Goal: Task Accomplishment & Management: Manage account settings

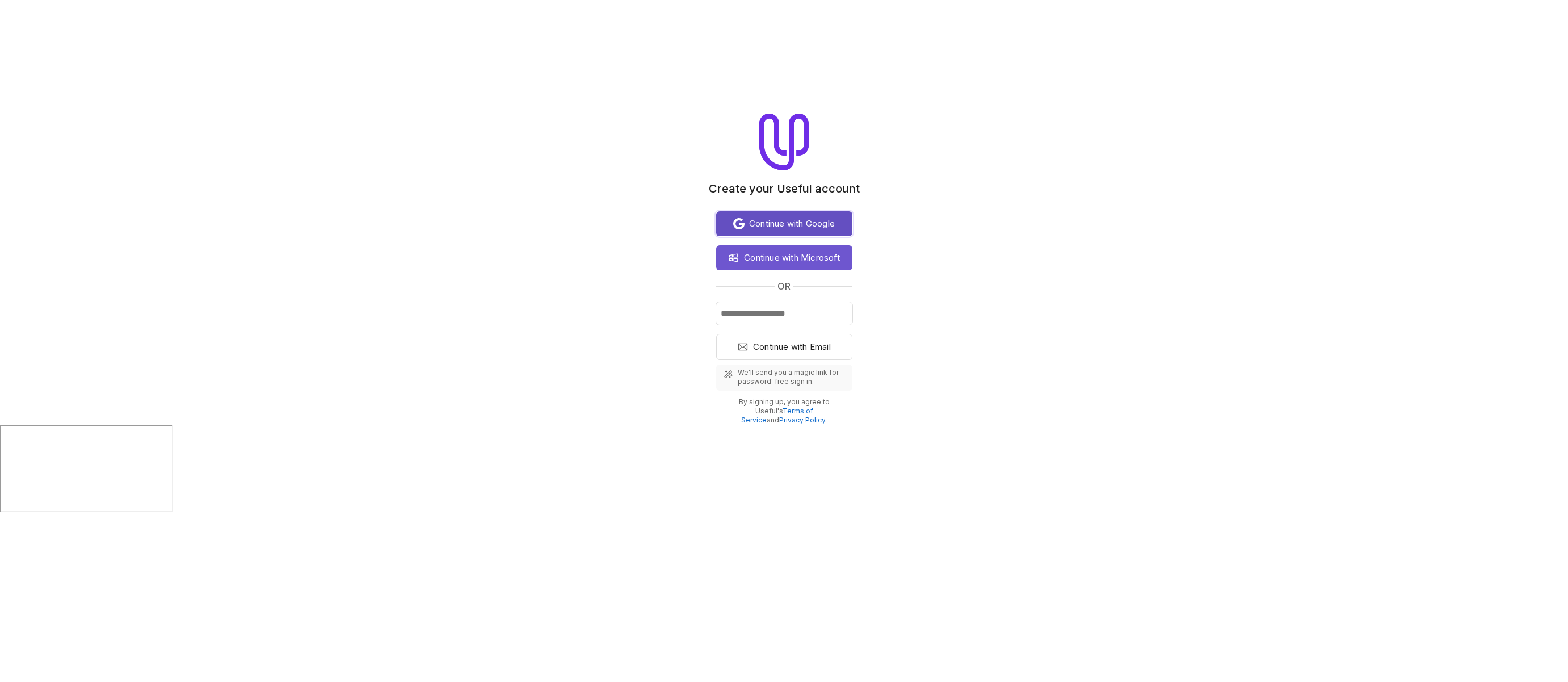
click at [800, 226] on span "Continue with Google" at bounding box center [792, 223] width 86 height 14
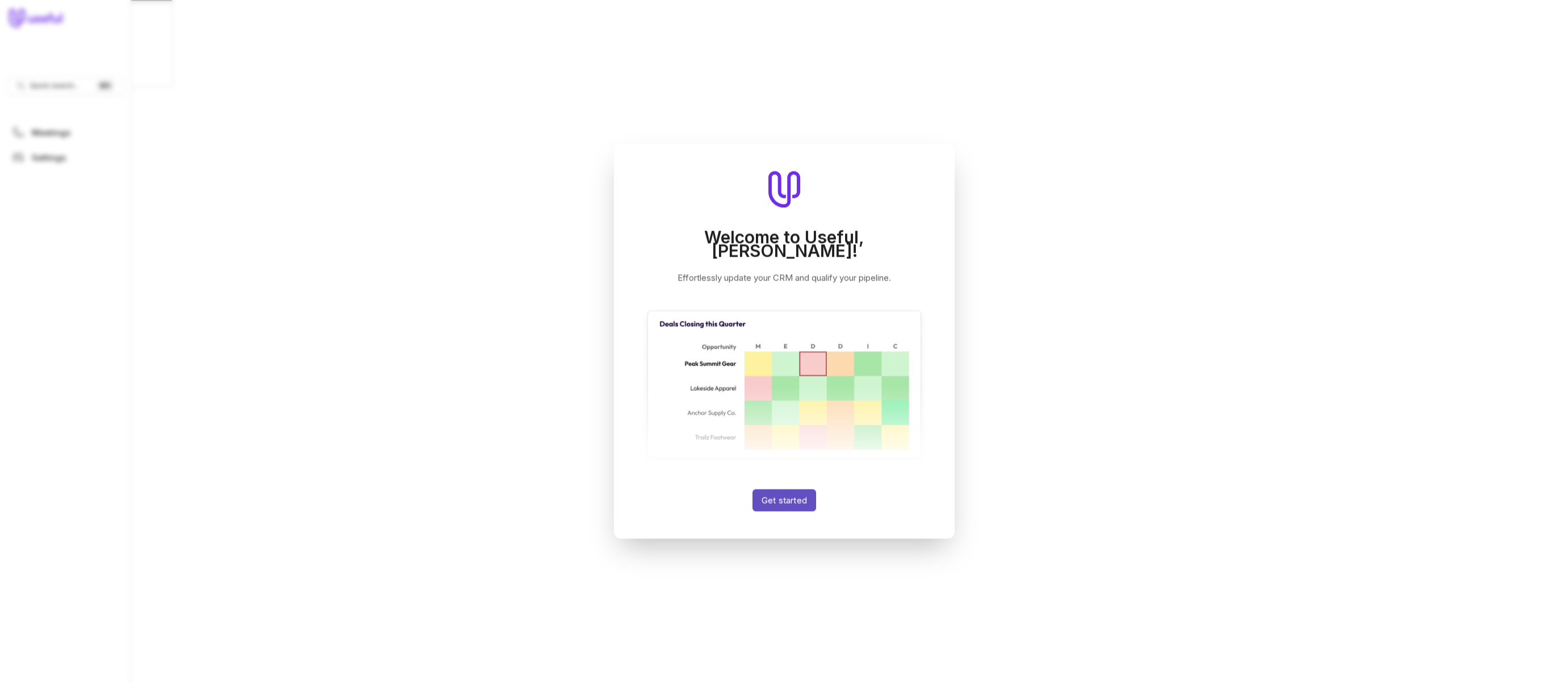
click at [789, 495] on button "Get started" at bounding box center [784, 500] width 63 height 22
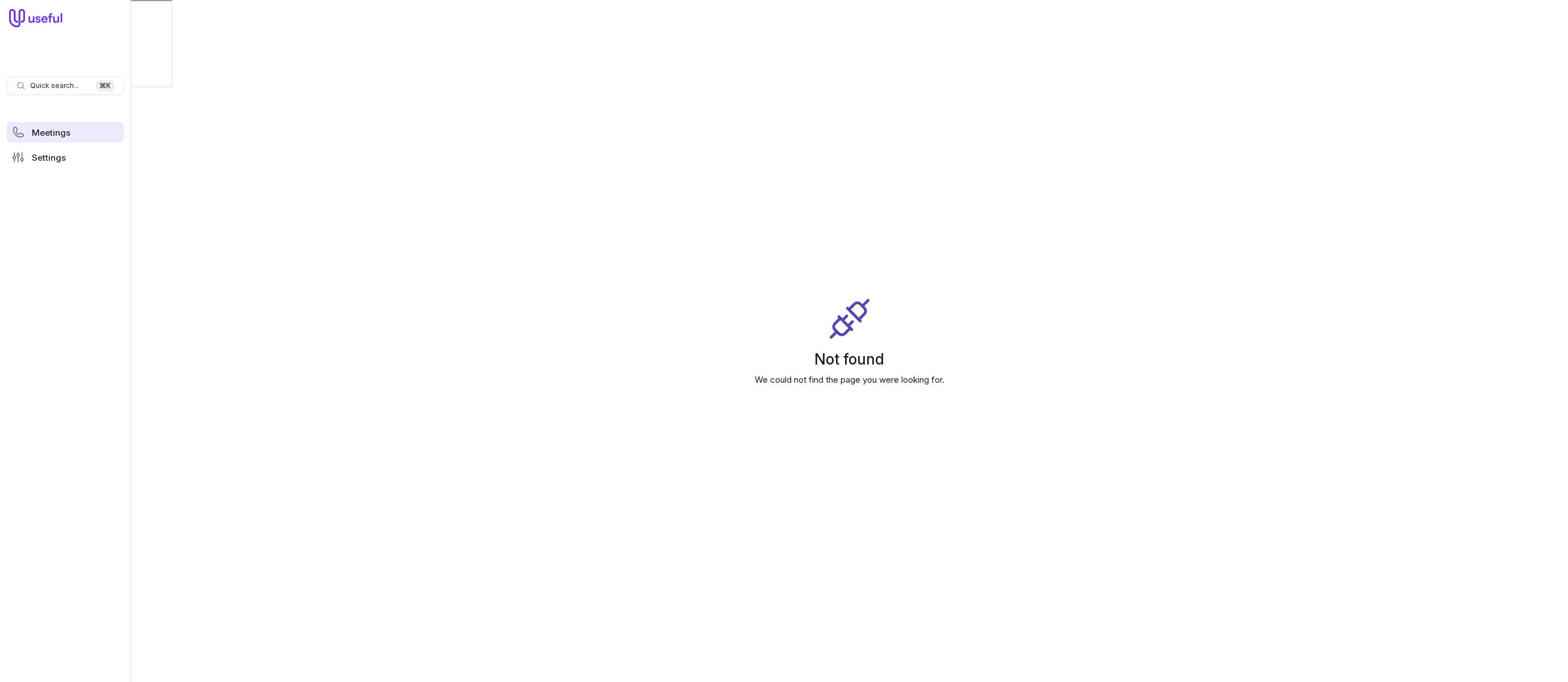
click at [88, 130] on link "Meetings" at bounding box center [65, 133] width 117 height 20
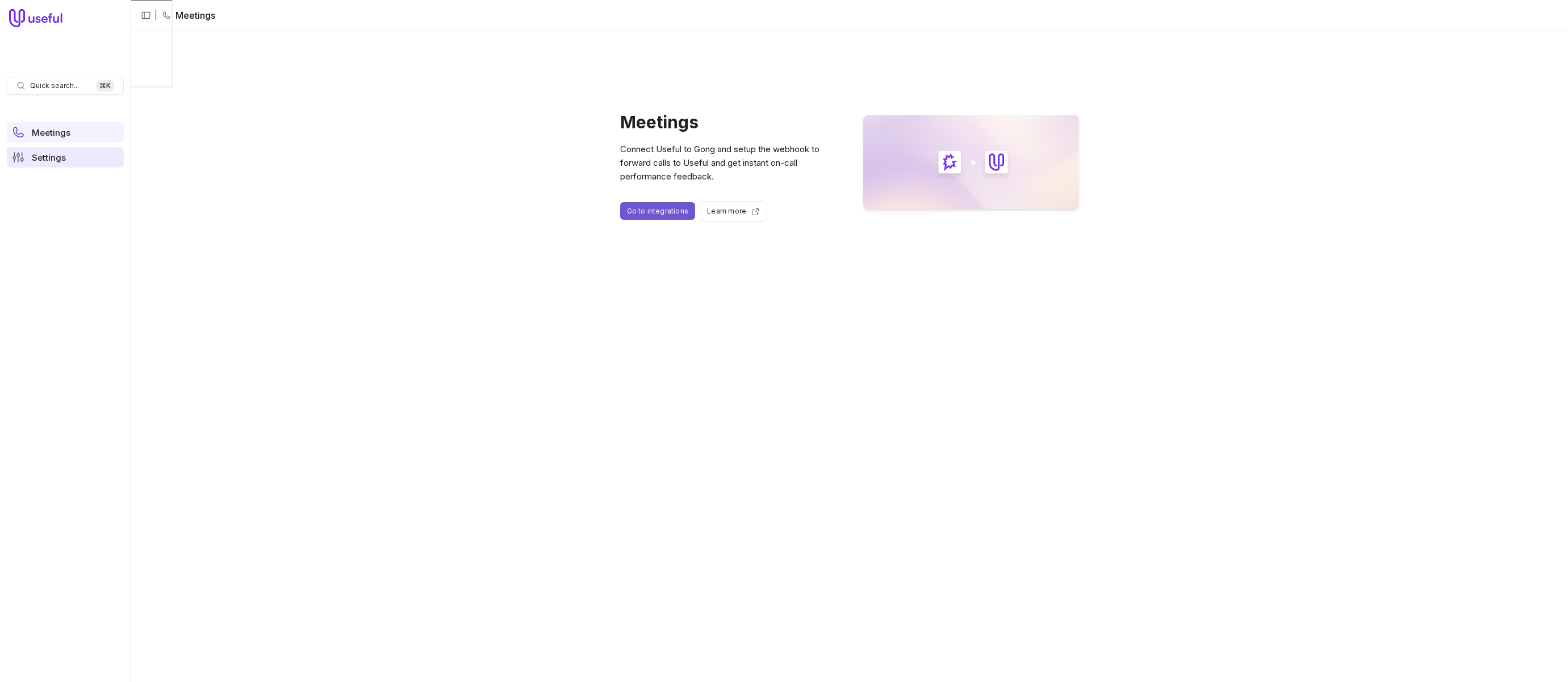
click at [55, 153] on span "Settings" at bounding box center [48, 158] width 34 height 9
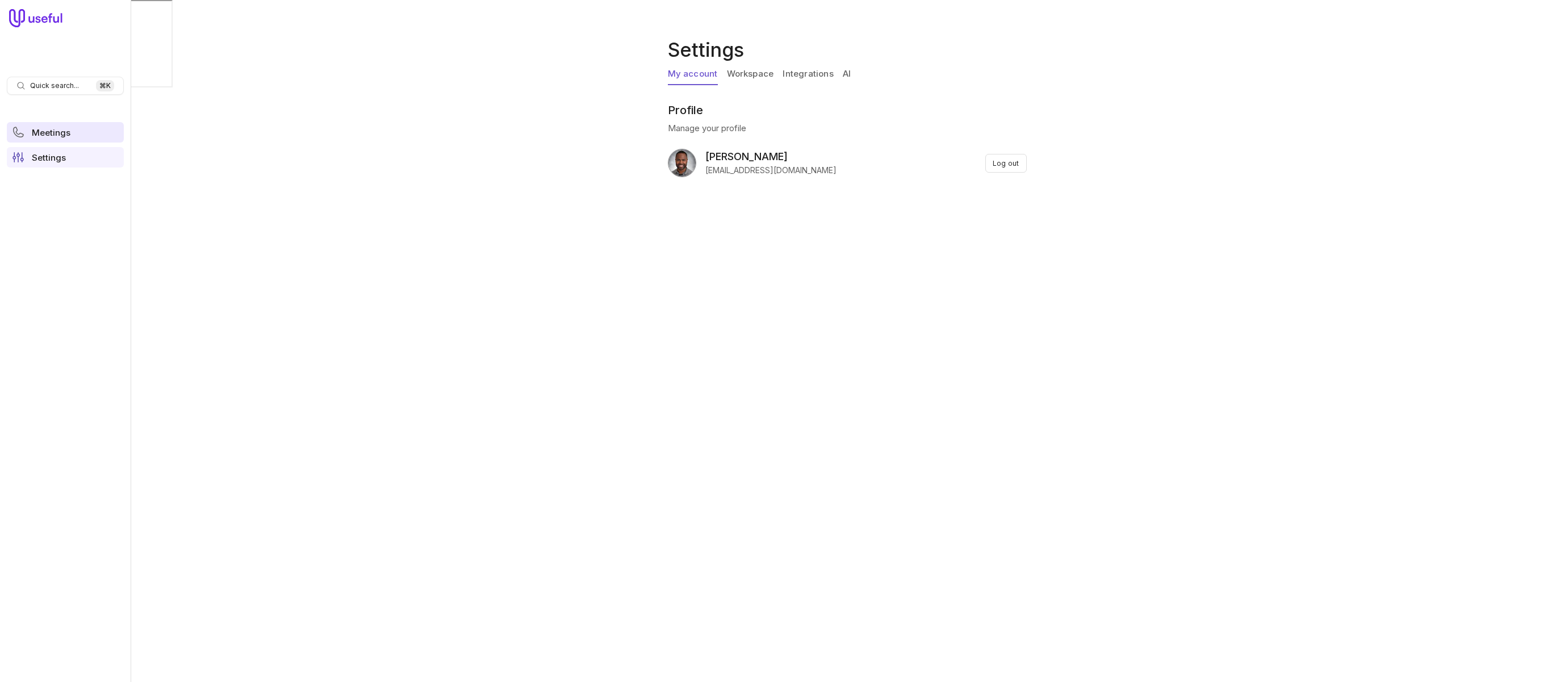
click at [85, 130] on link "Meetings" at bounding box center [65, 133] width 117 height 20
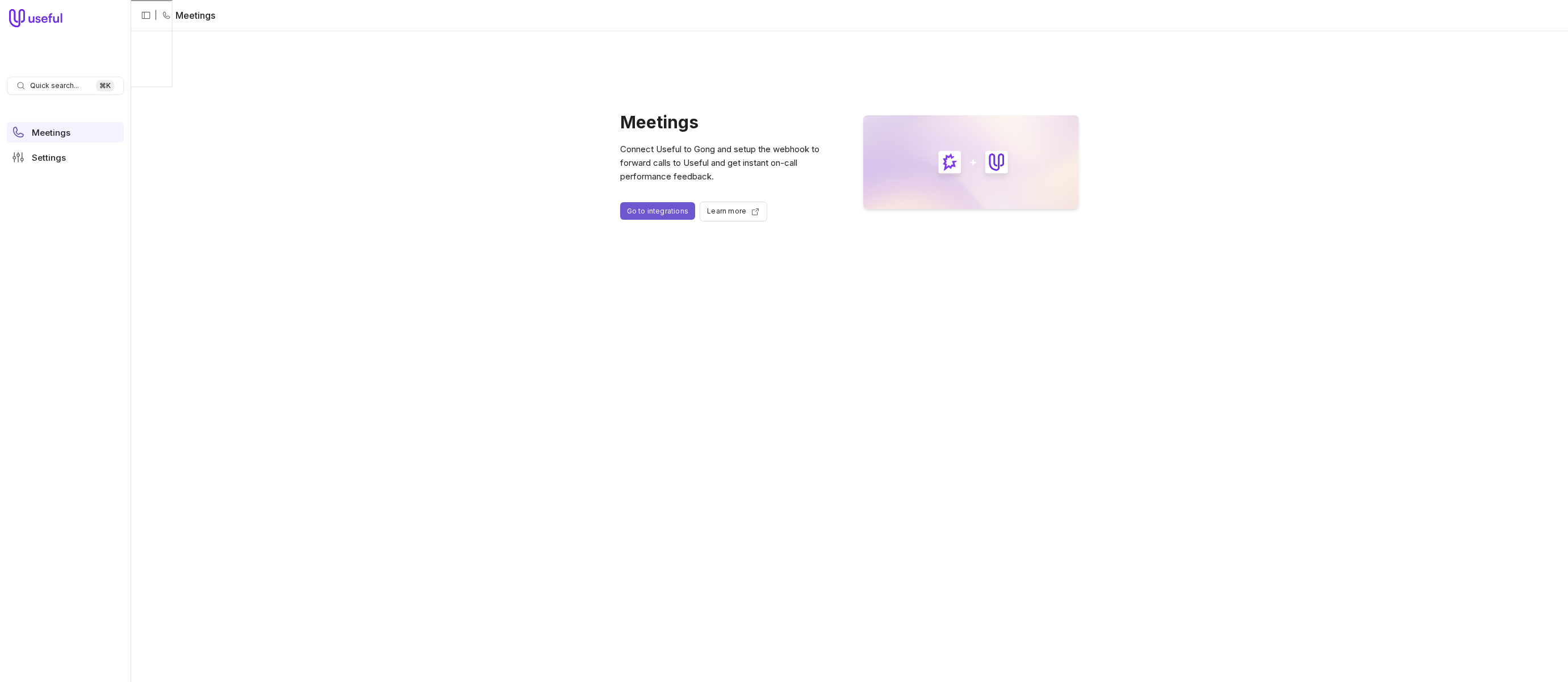
click at [666, 209] on link "Go to integrations" at bounding box center [657, 211] width 76 height 17
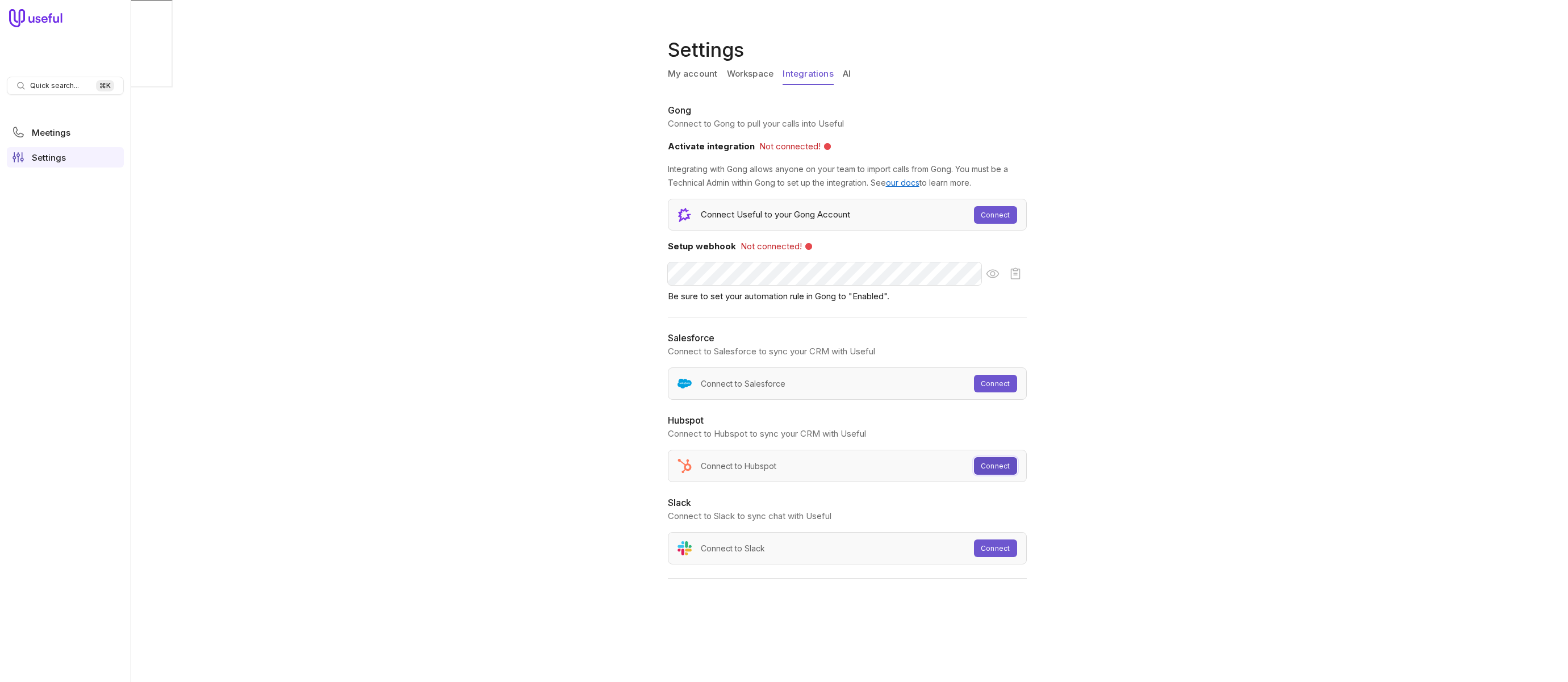
click at [1005, 464] on button "Connect" at bounding box center [995, 466] width 42 height 17
click at [983, 210] on link "Connect" at bounding box center [995, 215] width 42 height 17
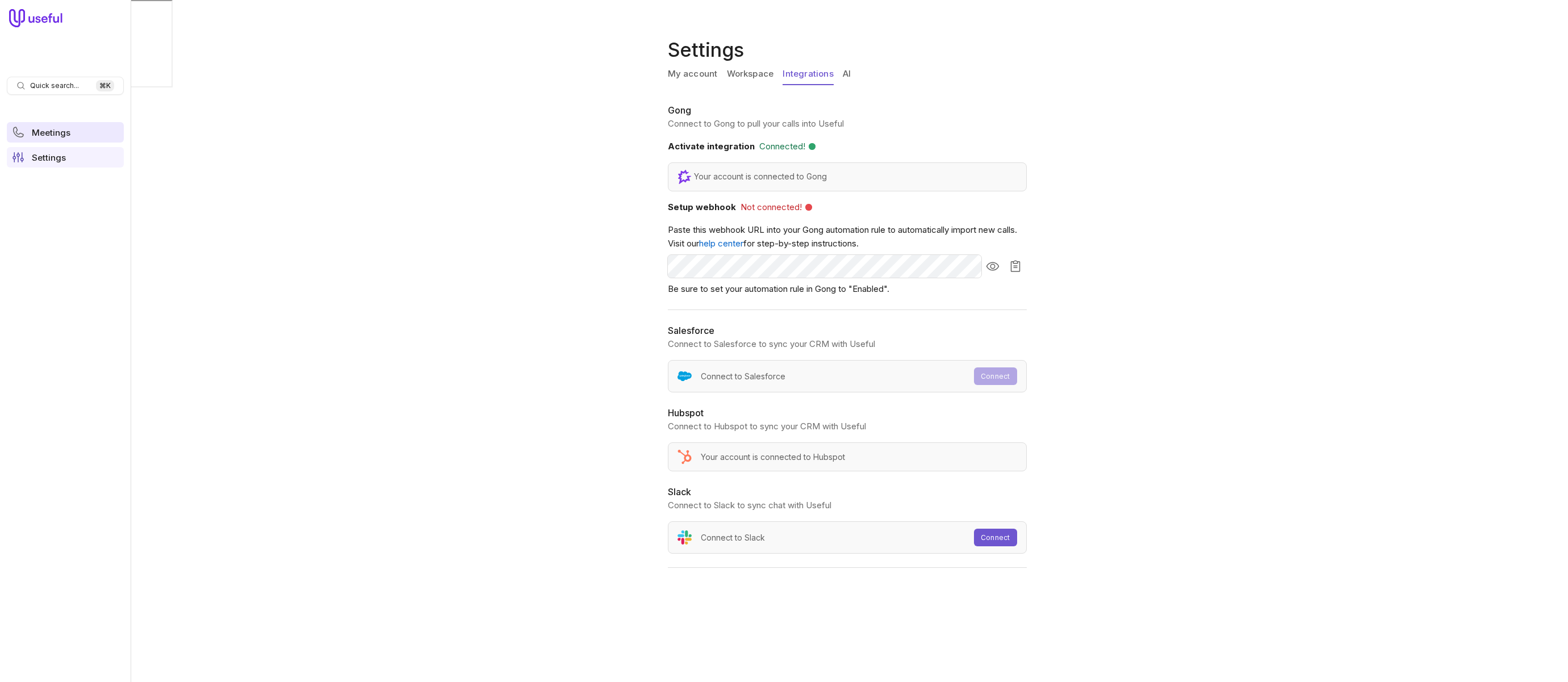
click at [50, 132] on span "Meetings" at bounding box center [51, 133] width 39 height 9
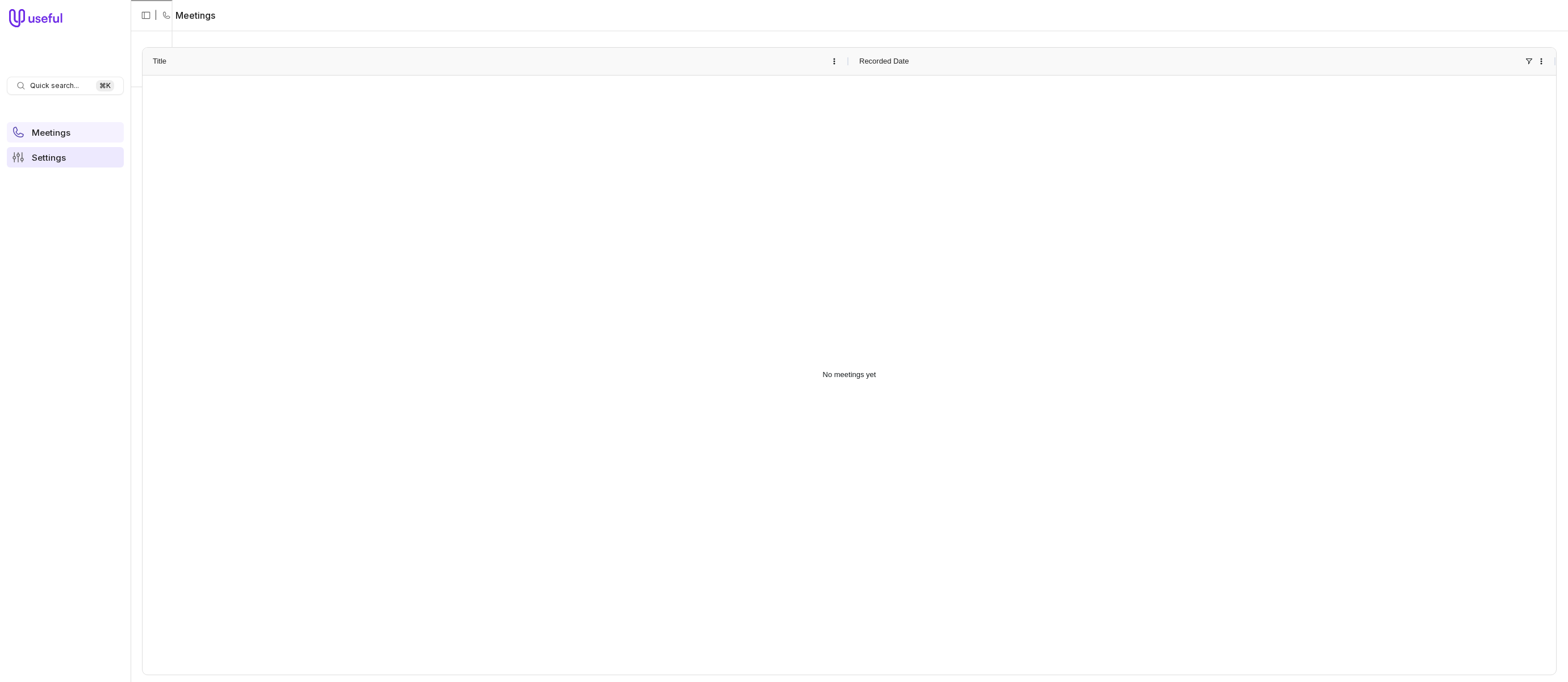
click at [90, 155] on link "Settings" at bounding box center [65, 157] width 117 height 20
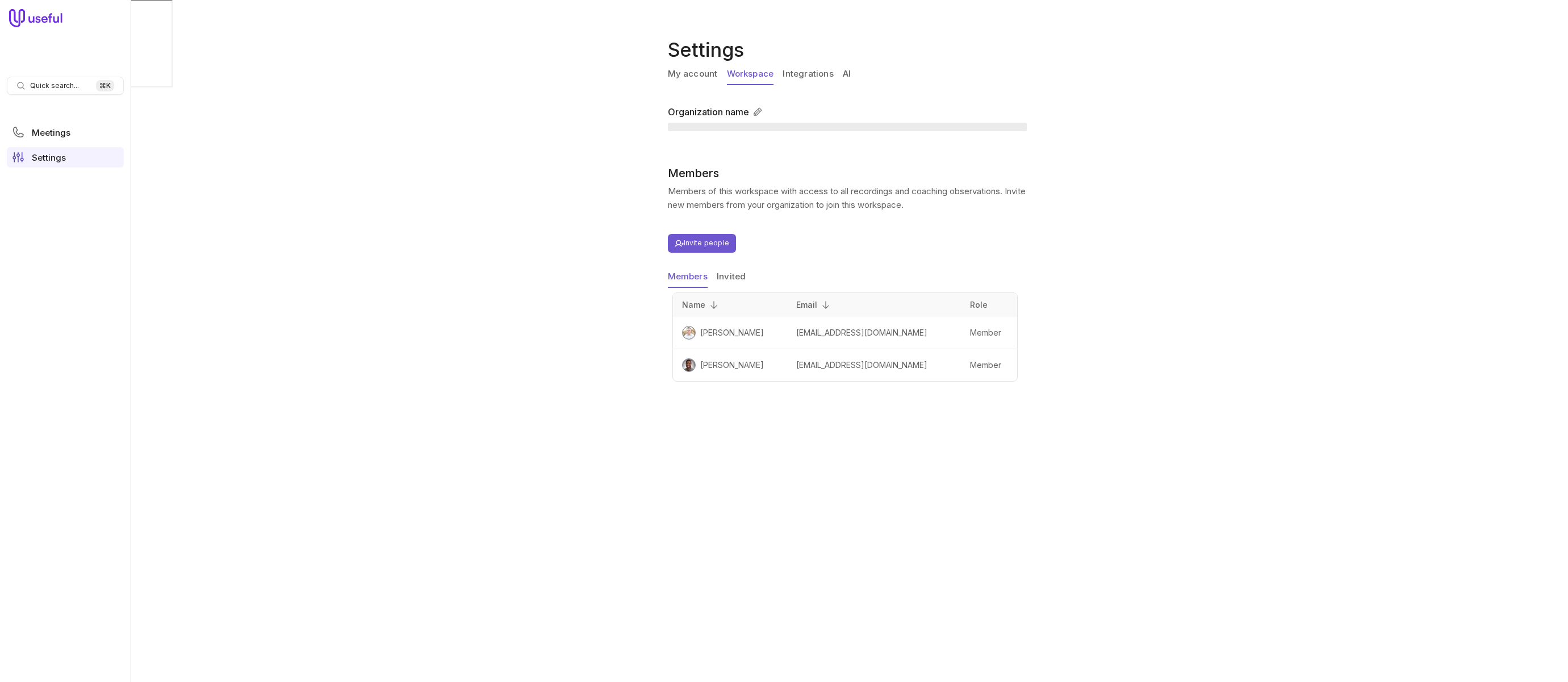
click at [758, 70] on link "Workspace" at bounding box center [750, 74] width 47 height 22
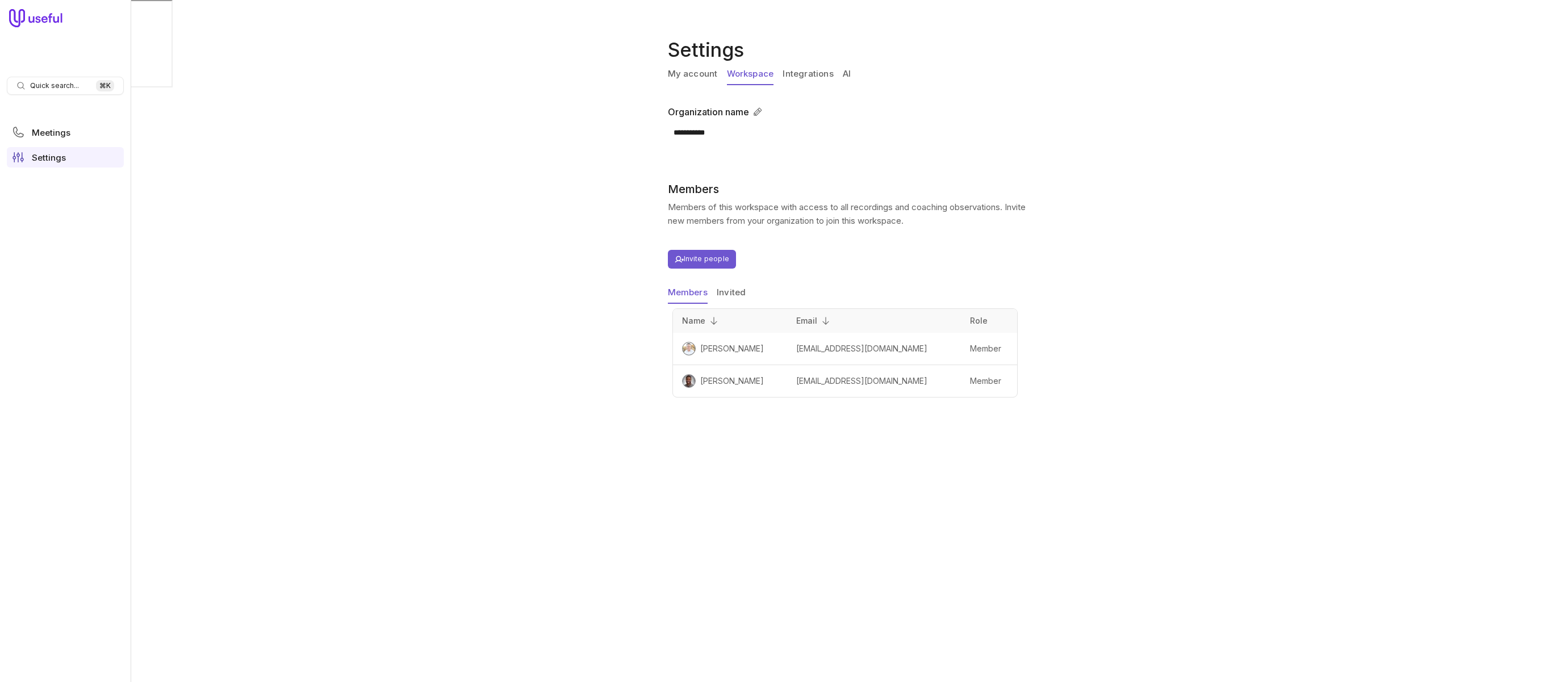
click at [810, 74] on link "Integrations" at bounding box center [808, 74] width 50 height 22
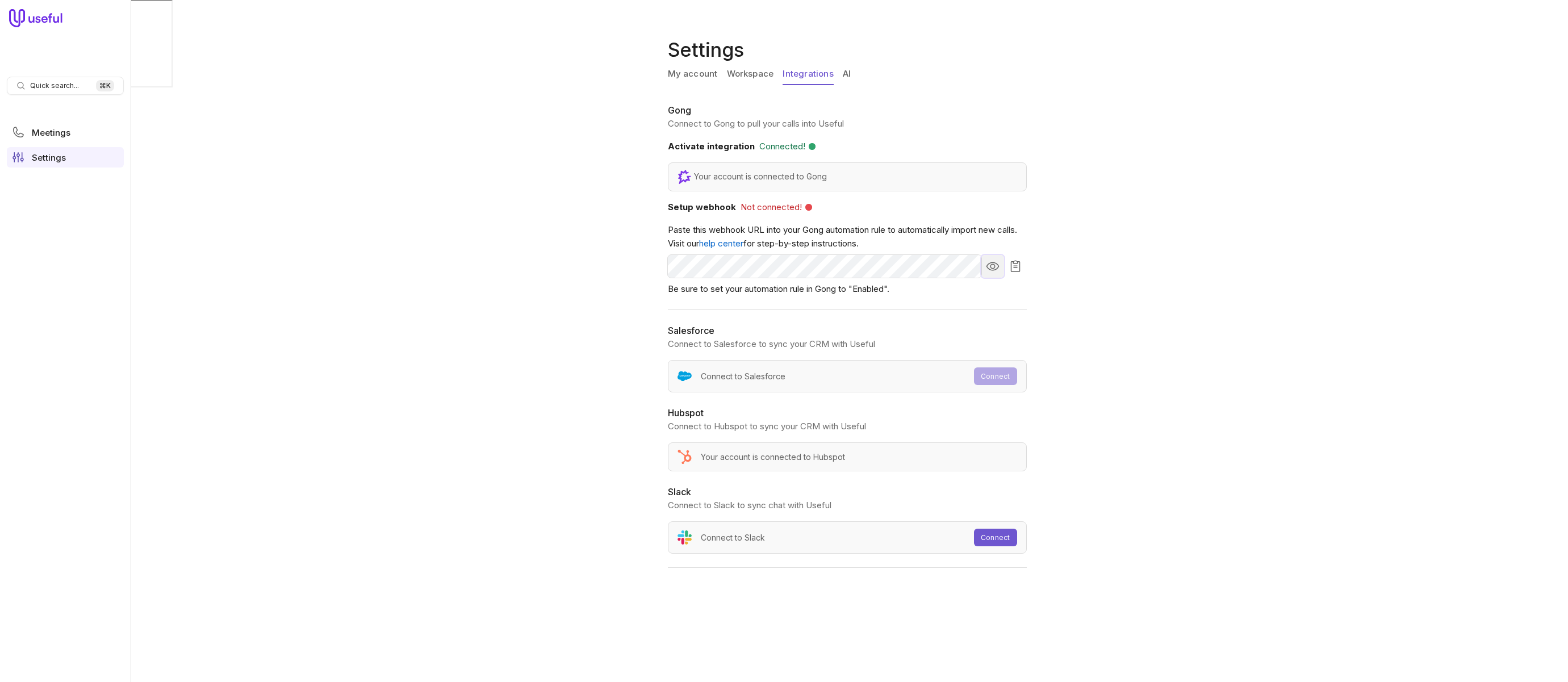
click at [997, 264] on icon "Show webhook URL" at bounding box center [993, 266] width 13 height 9
click at [1016, 266] on icon "Copy webhook URL to clipboard" at bounding box center [1014, 266] width 9 height 12
